Goal: Browse casually: Browse casually

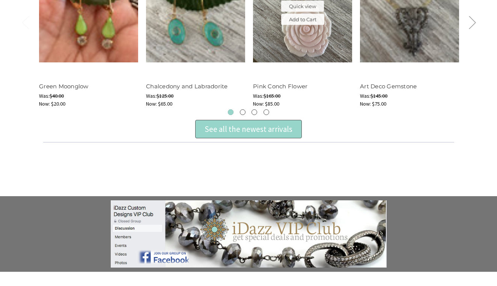
scroll to position [356, 0]
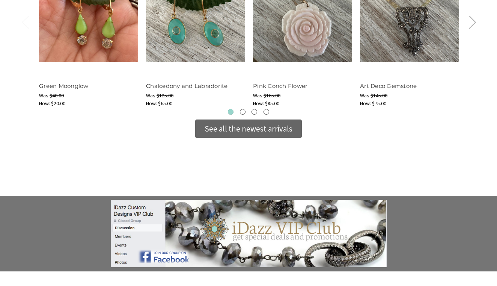
click at [240, 128] on div "See all the newest arrivals" at bounding box center [249, 129] width 88 height 12
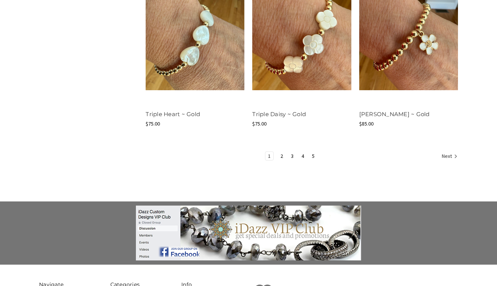
scroll to position [988, 0]
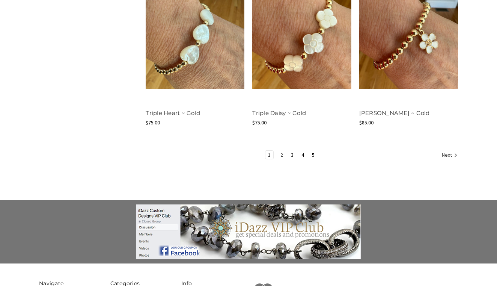
click at [279, 155] on link "2" at bounding box center [282, 155] width 8 height 8
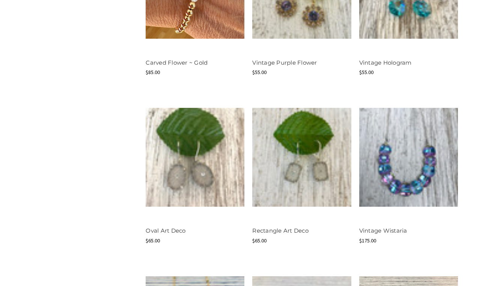
scroll to position [528, 0]
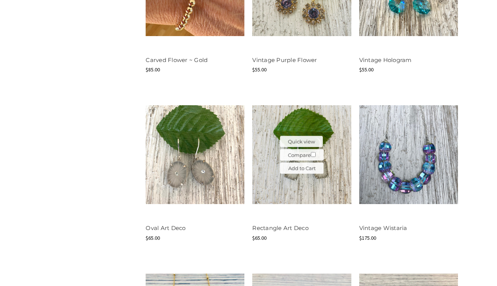
click at [297, 183] on img at bounding box center [301, 154] width 99 height 99
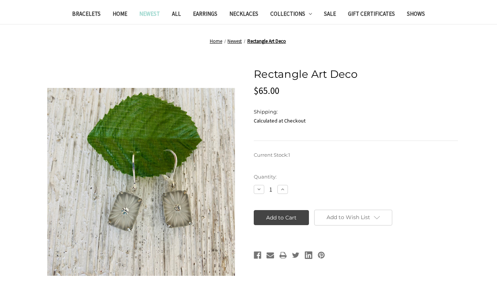
scroll to position [205, 0]
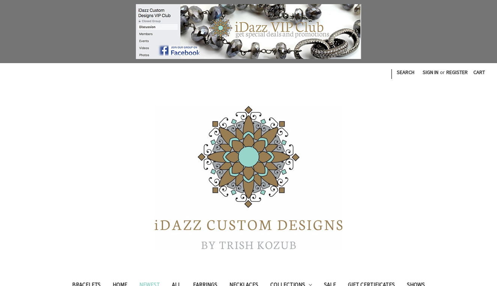
scroll to position [988, 0]
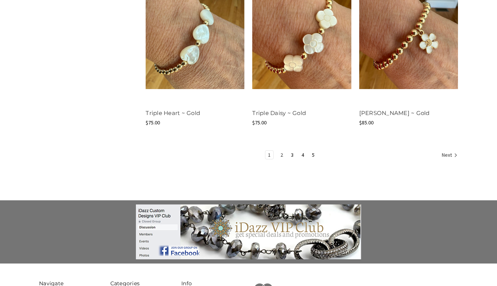
click at [283, 153] on link "2" at bounding box center [282, 155] width 8 height 8
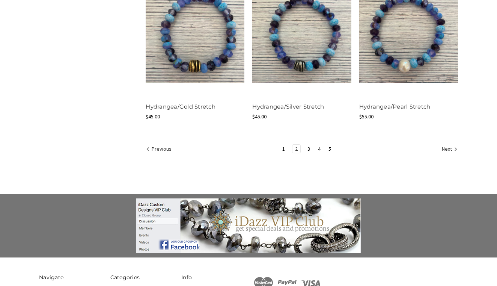
scroll to position [981, 0]
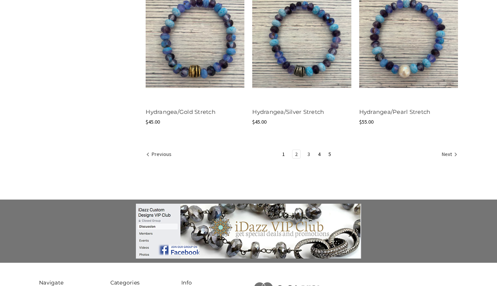
click at [309, 151] on link "3" at bounding box center [309, 154] width 8 height 8
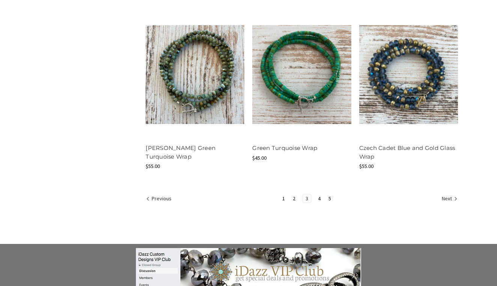
scroll to position [945, 0]
click at [319, 196] on link "4" at bounding box center [319, 198] width 8 height 8
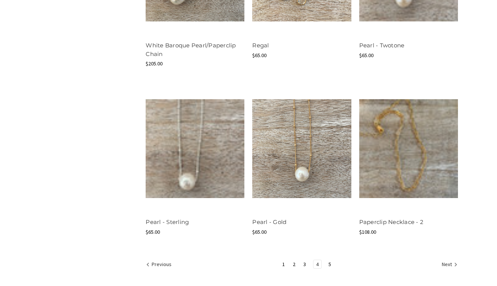
scroll to position [891, 0]
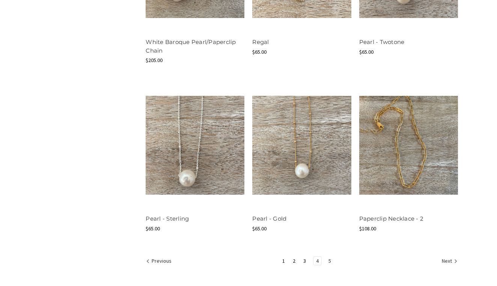
click at [330, 259] on link "5" at bounding box center [330, 261] width 8 height 8
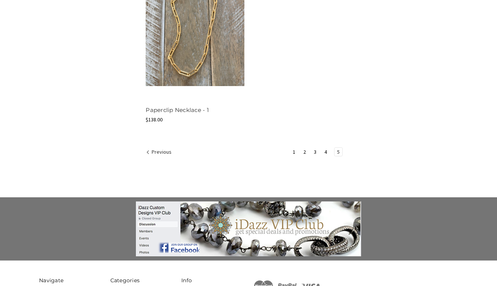
scroll to position [655, 0]
